Goal: Task Accomplishment & Management: Complete application form

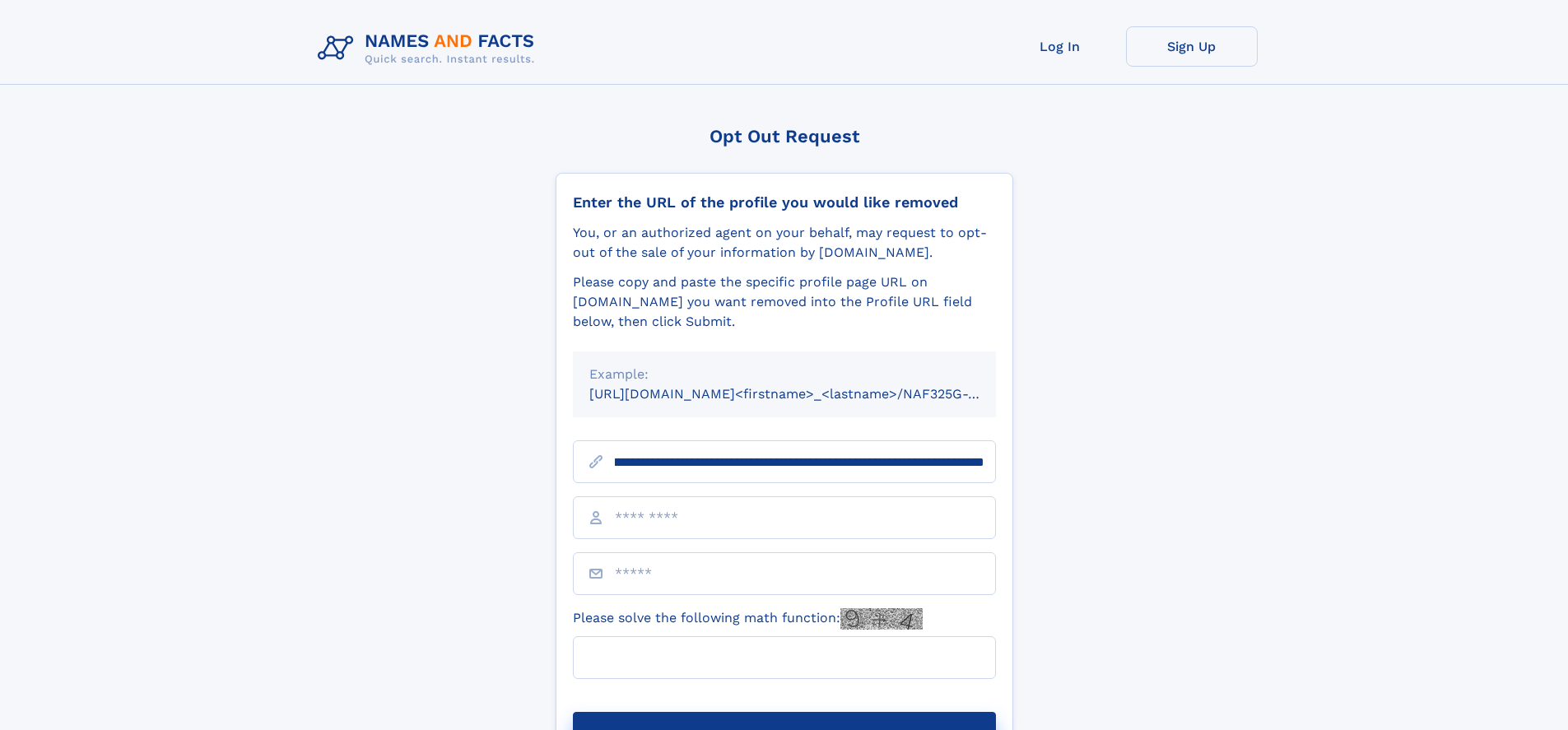
scroll to position [0, 211]
type input "**********"
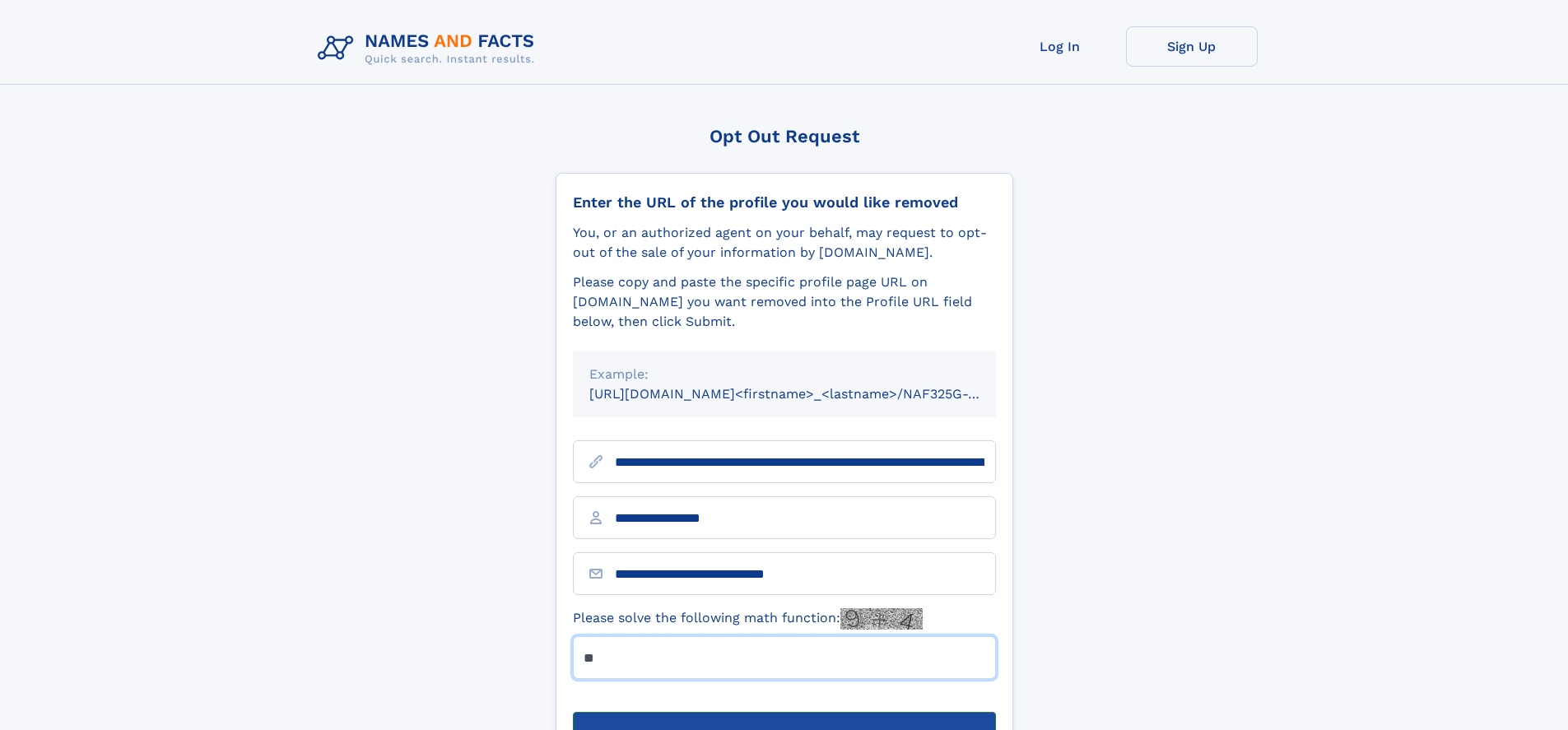
type input "**"
click at [783, 712] on button "Submit Opt Out Request" at bounding box center [784, 738] width 423 height 52
